Goal: Information Seeking & Learning: Learn about a topic

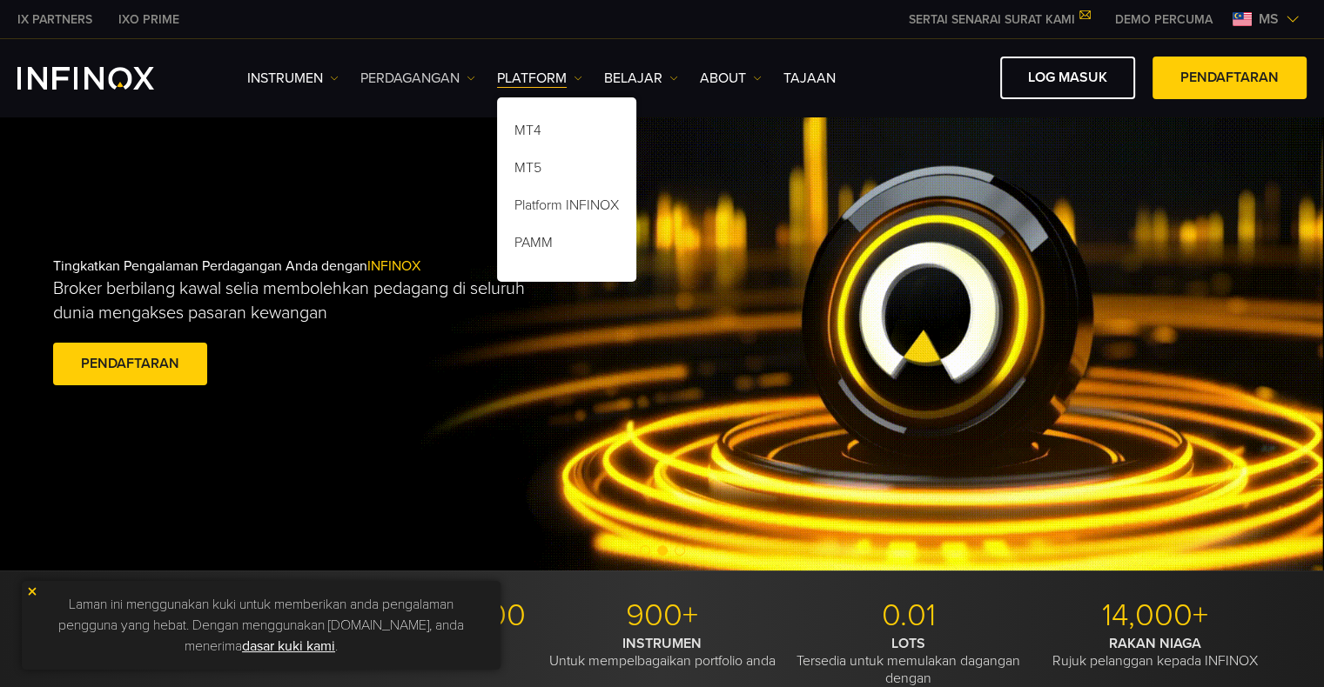
click at [430, 82] on link "PERDAGANGAN" at bounding box center [417, 78] width 115 height 21
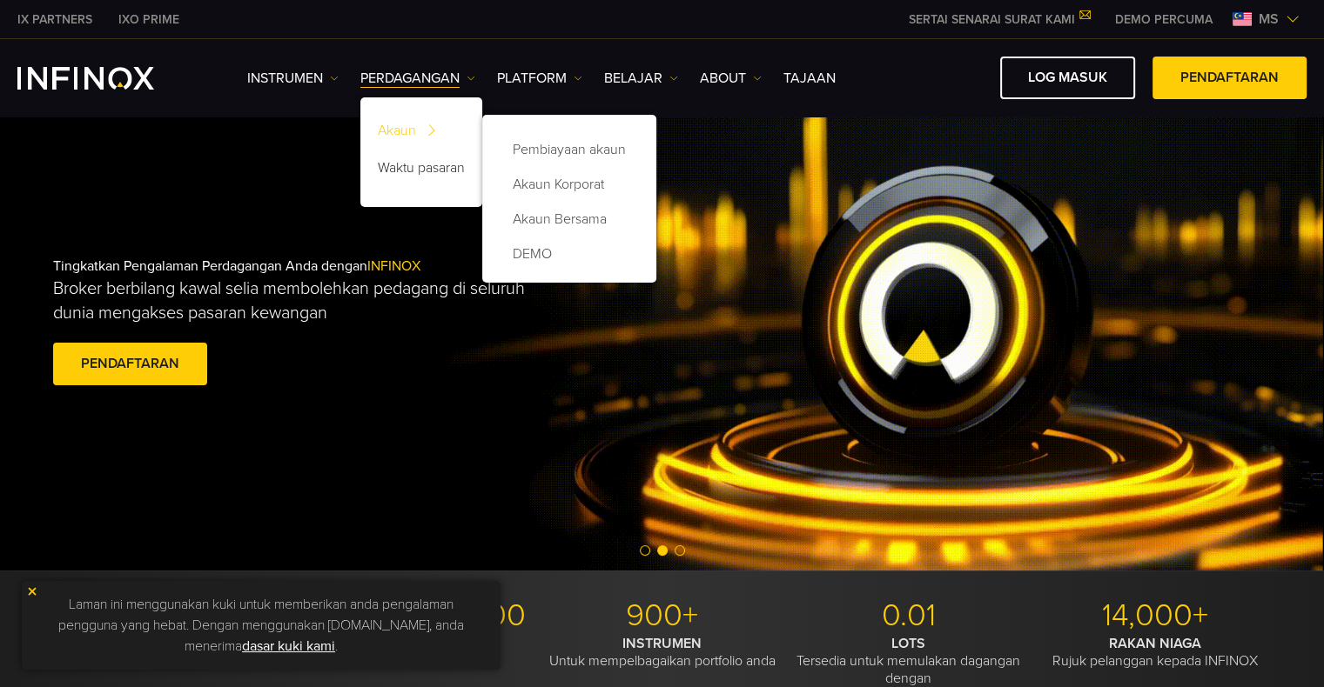
click at [435, 122] on img at bounding box center [430, 130] width 23 height 33
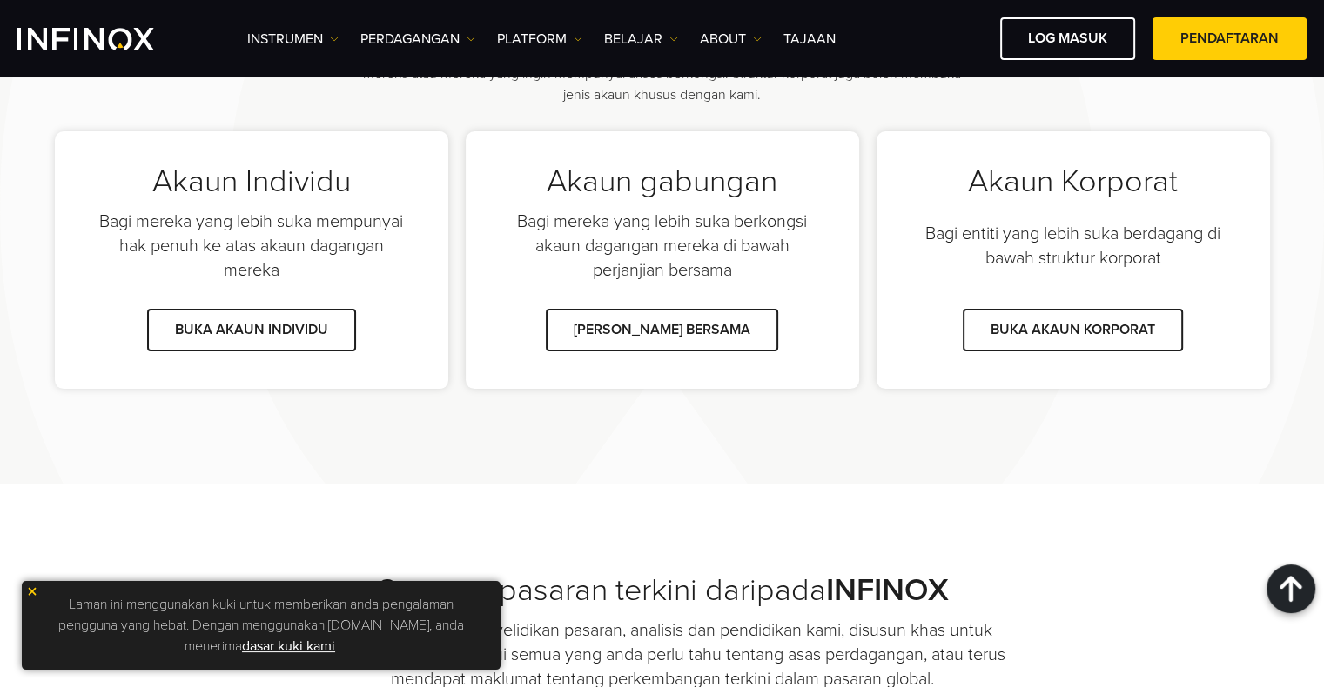
scroll to position [1214, 0]
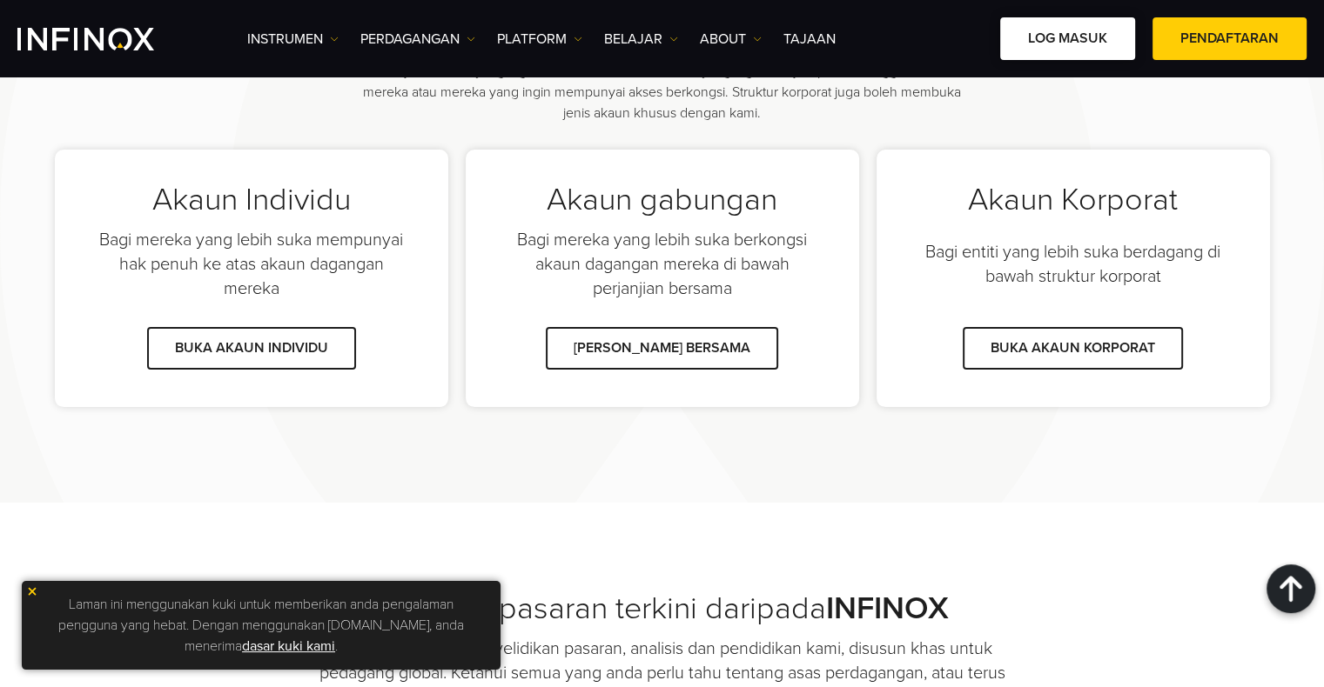
click at [1051, 49] on link "Log masuk" at bounding box center [1067, 38] width 135 height 43
